Goal: Communication & Community: Answer question/provide support

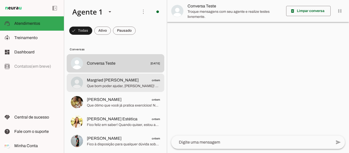
click at [116, 82] on span "Margried [PERSON_NAME] ontem" at bounding box center [123, 80] width 73 height 6
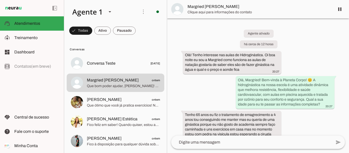
scroll to position [123, 0]
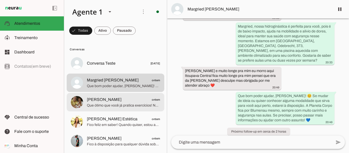
click at [109, 108] on span "Que ótimo que você já pratica exercícios! Nossa hidroginástica oferece um ambie…" at bounding box center [123, 105] width 73 height 5
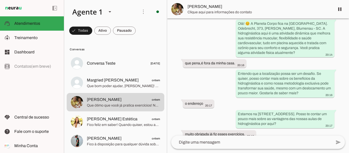
scroll to position [100, 0]
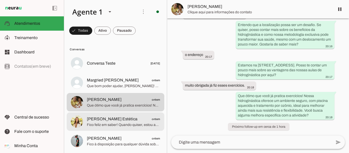
click at [125, 121] on span "[PERSON_NAME] Estética ontem" at bounding box center [123, 119] width 73 height 6
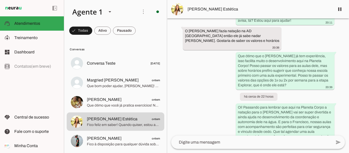
scroll to position [279, 0]
